Goal: Ask a question

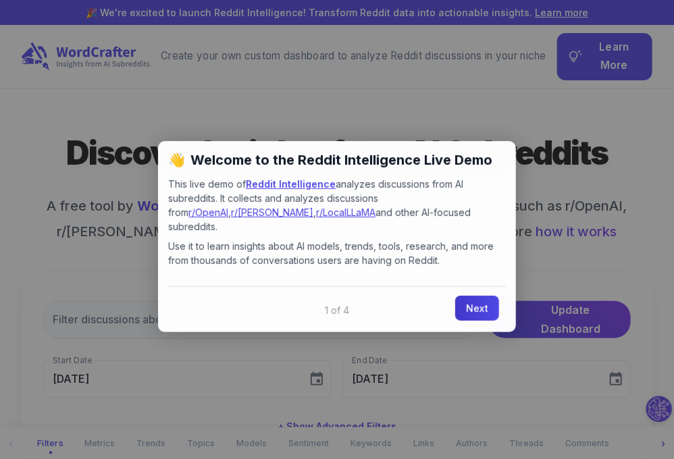
click at [490, 302] on link "Next" at bounding box center [477, 308] width 44 height 25
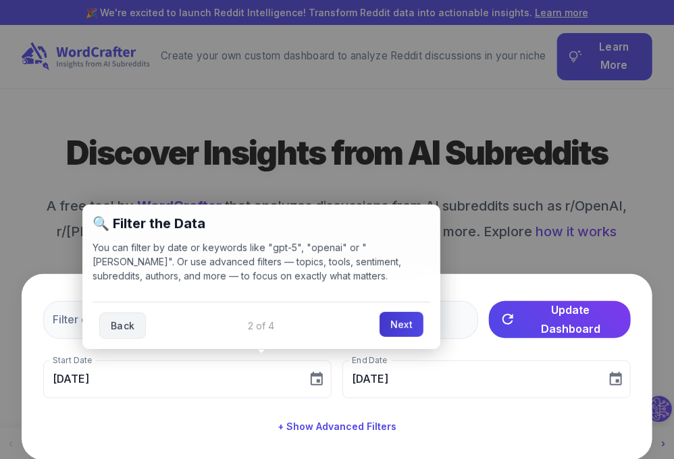
click at [412, 318] on link "Next" at bounding box center [401, 324] width 44 height 25
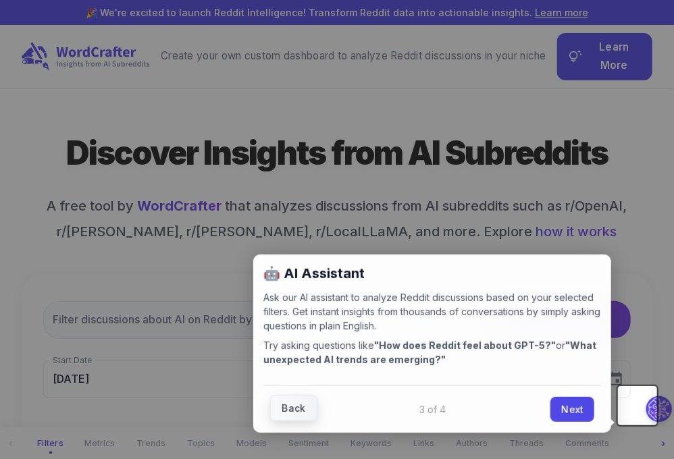
click at [300, 400] on link "Back" at bounding box center [293, 408] width 47 height 26
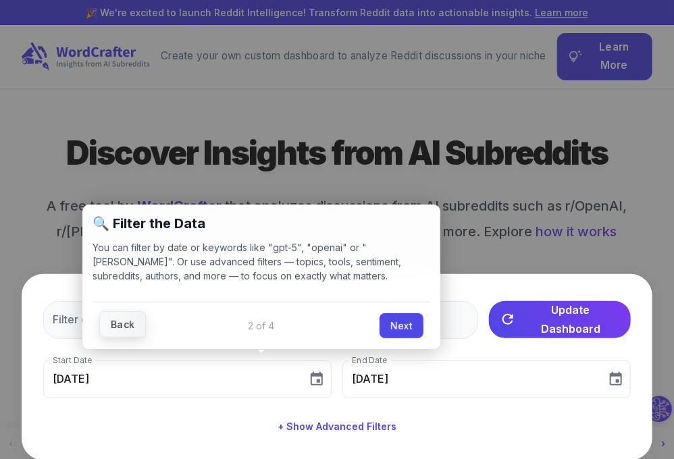
click at [105, 317] on link "Back" at bounding box center [122, 324] width 47 height 26
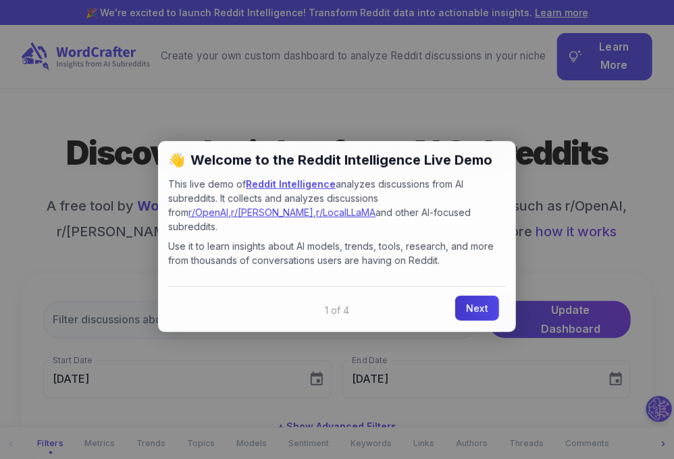
click at [479, 302] on link "Next" at bounding box center [477, 308] width 44 height 25
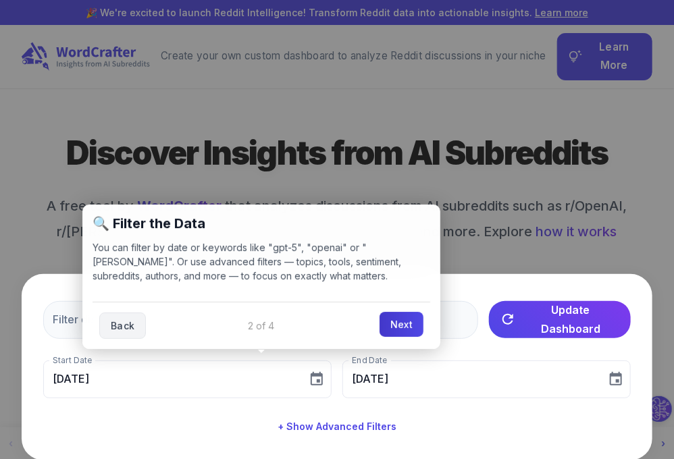
click at [392, 323] on link "Next" at bounding box center [401, 324] width 44 height 25
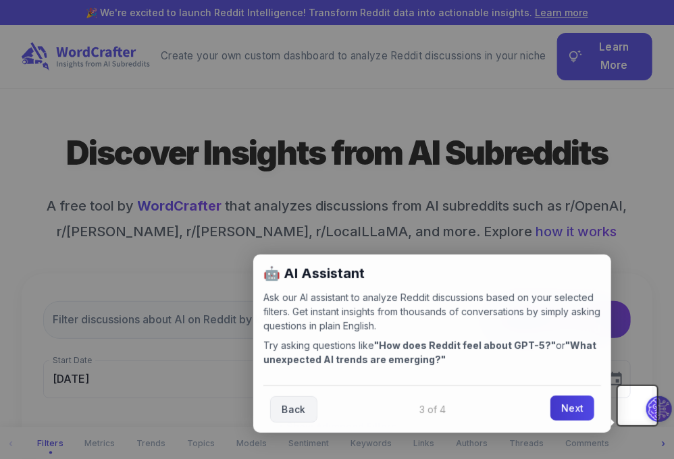
click at [572, 404] on link "Next" at bounding box center [572, 408] width 44 height 25
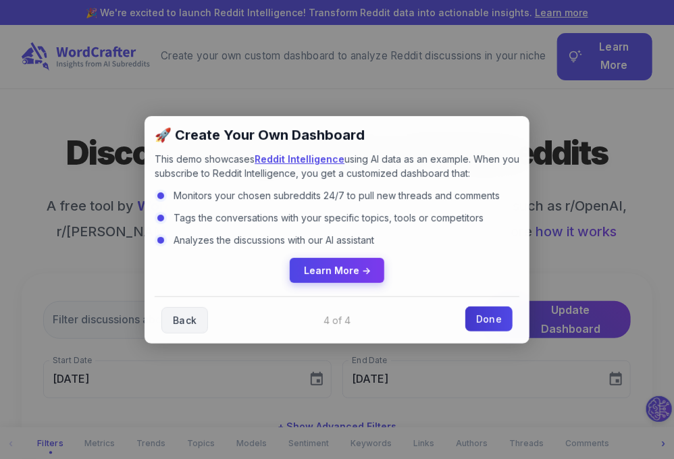
click at [486, 321] on link "Done" at bounding box center [488, 318] width 47 height 25
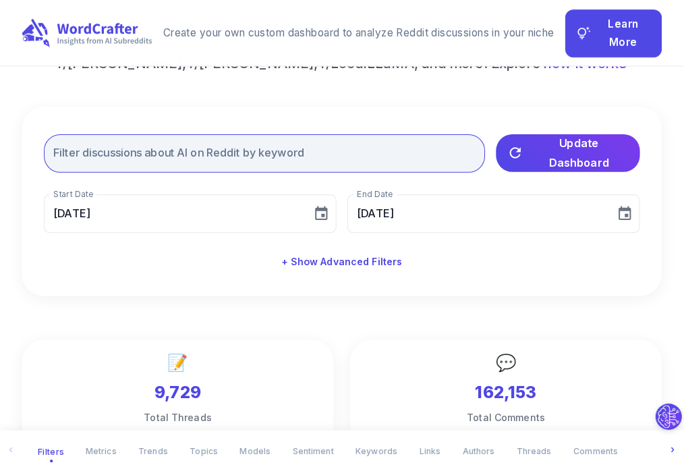
scroll to position [180, 0]
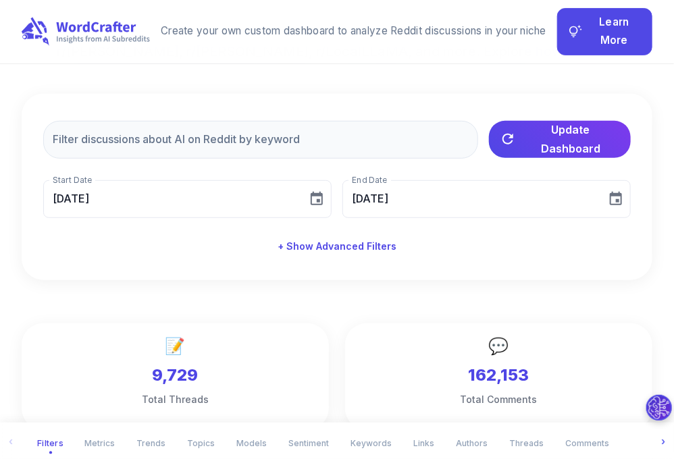
click at [646, 402] on button "Ask our AI assistant to analyze Reddit SEO discussions based on your selected f…" at bounding box center [659, 408] width 26 height 26
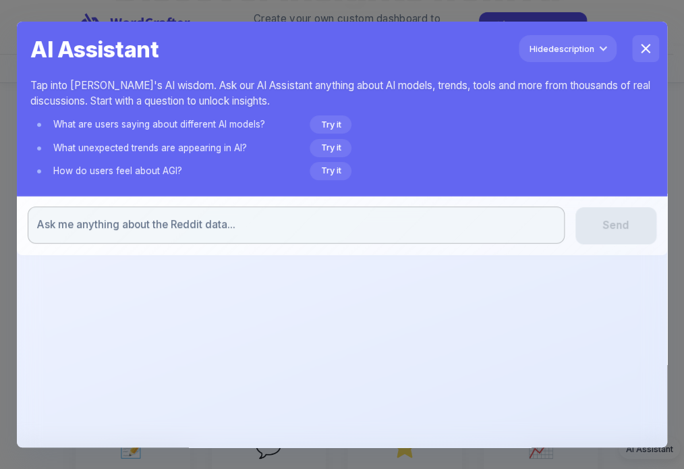
click at [313, 238] on div "x ​" at bounding box center [296, 225] width 537 height 37
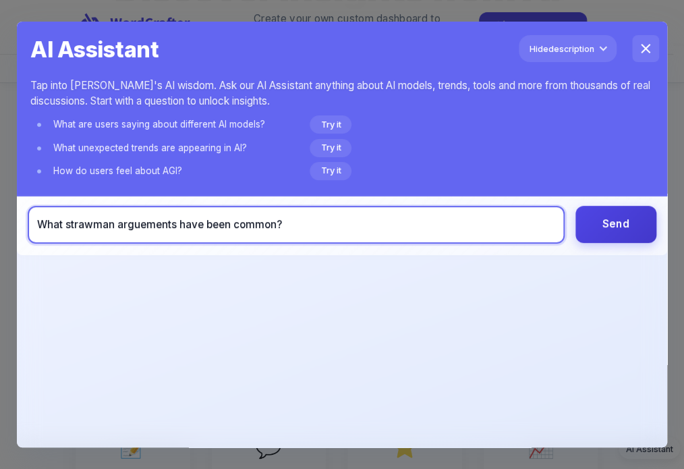
type textarea "What strawman arguements have been common?"
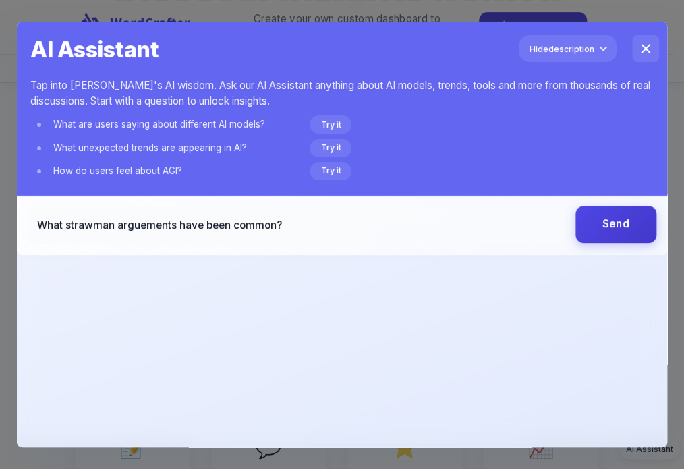
click at [590, 223] on button "Send" at bounding box center [616, 224] width 81 height 37
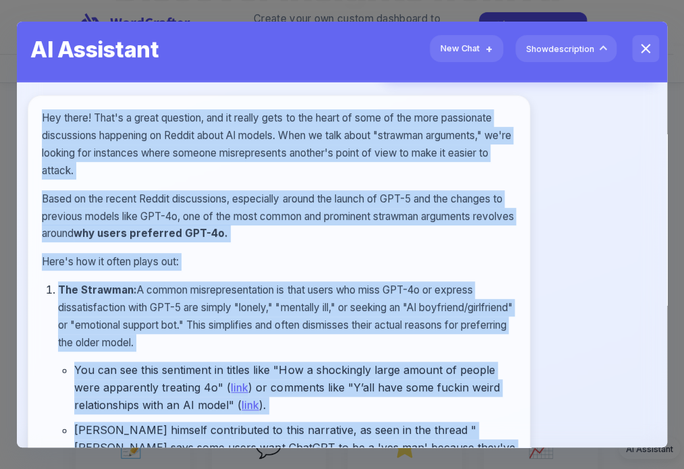
scroll to position [0, 0]
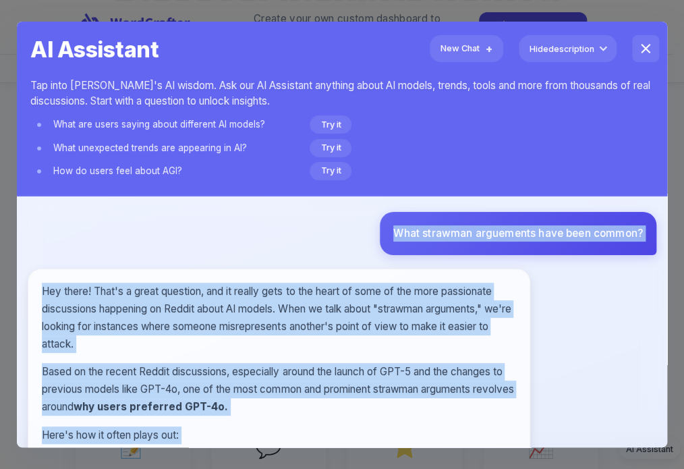
drag, startPoint x: 396, startPoint y: 364, endPoint x: 240, endPoint y: 215, distance: 215.8
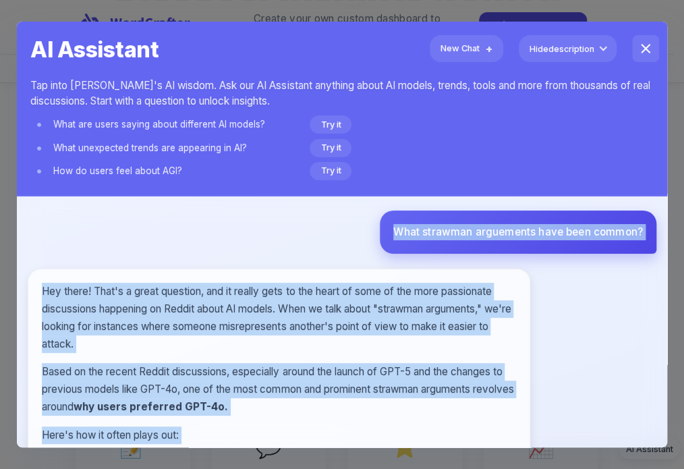
copy div "What strawman arguements have been common? Hey there! That's a great question, …"
